Goal: Find specific page/section: Find specific page/section

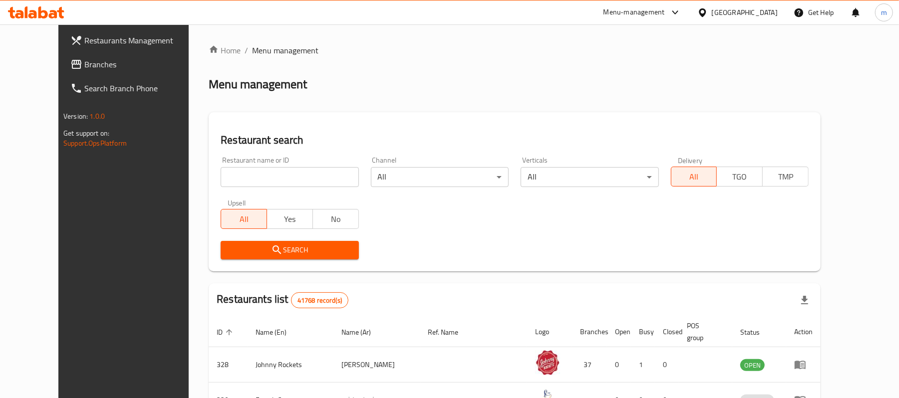
click at [728, 57] on div "Home / Menu management Menu management Restaurant search Restaurant name or ID …" at bounding box center [515, 361] width 612 height 635
click at [767, 2] on div "[GEOGRAPHIC_DATA]" at bounding box center [737, 12] width 96 height 24
click at [740, 16] on div "[GEOGRAPHIC_DATA]" at bounding box center [744, 12] width 66 height 11
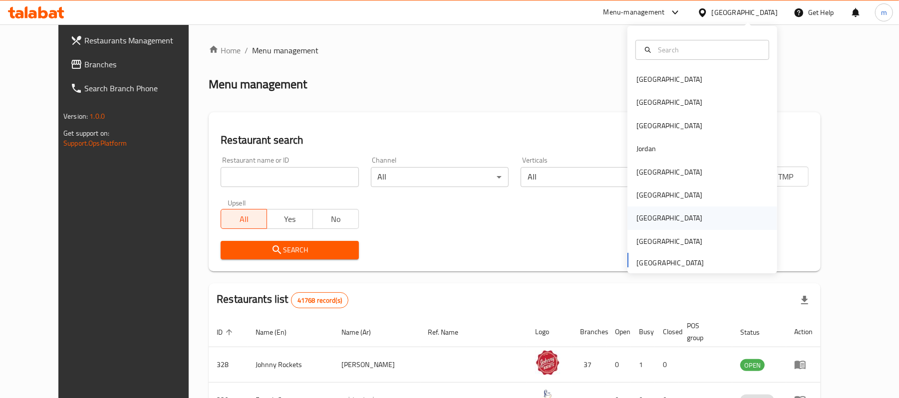
click at [640, 218] on div "[GEOGRAPHIC_DATA]" at bounding box center [669, 218] width 66 height 11
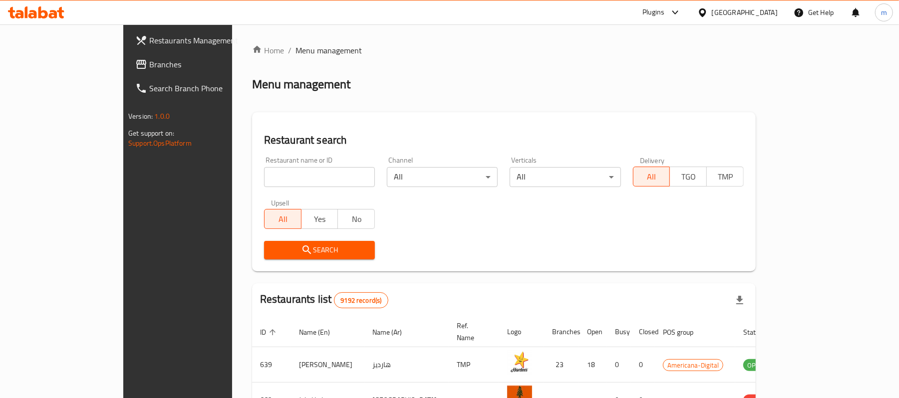
drag, startPoint x: 348, startPoint y: 303, endPoint x: 330, endPoint y: 299, distance: 18.9
click at [348, 303] on div "Restaurants list 9192 record(s)" at bounding box center [503, 300] width 503 height 34
